Goal: Check status

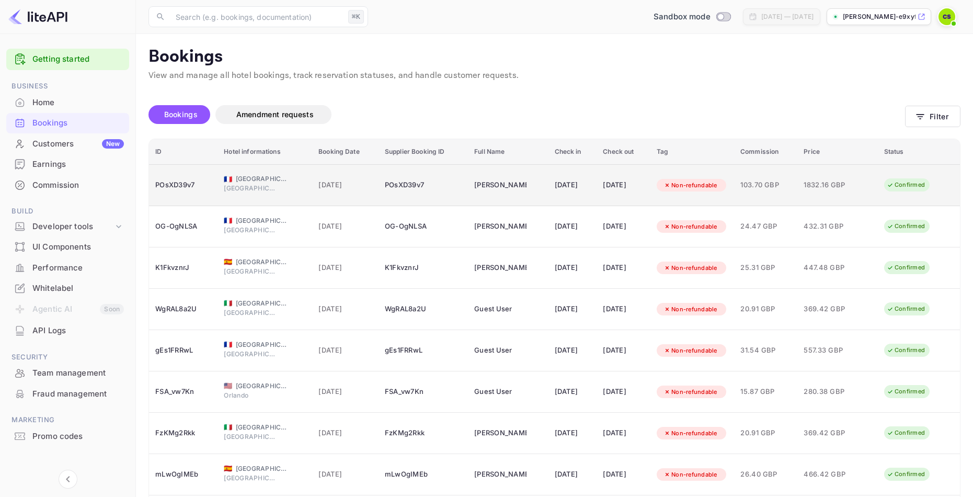
click at [165, 186] on div "POsXD39v7" at bounding box center [183, 185] width 56 height 17
